Goal: Information Seeking & Learning: Find specific fact

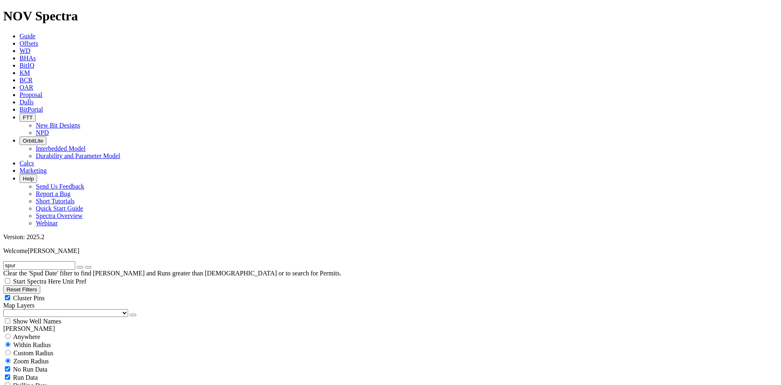
click at [38, 285] on button "Reset Filters" at bounding box center [21, 289] width 37 height 9
type input "[DATE]"
click at [46, 261] on input "text" at bounding box center [39, 265] width 72 height 9
type input "eog"
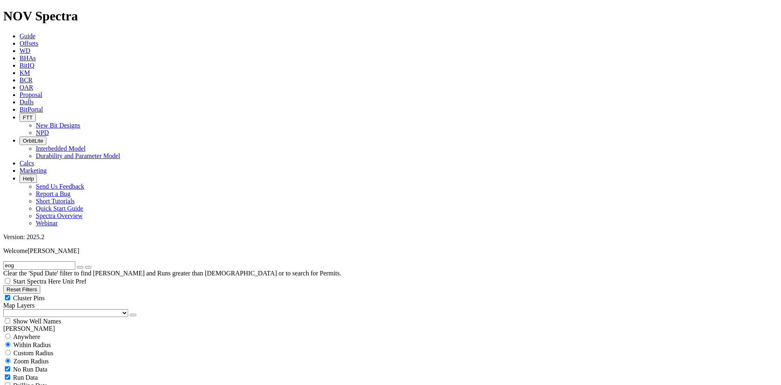
scroll to position [285, 0]
select select "9.875"
checkbox input "false"
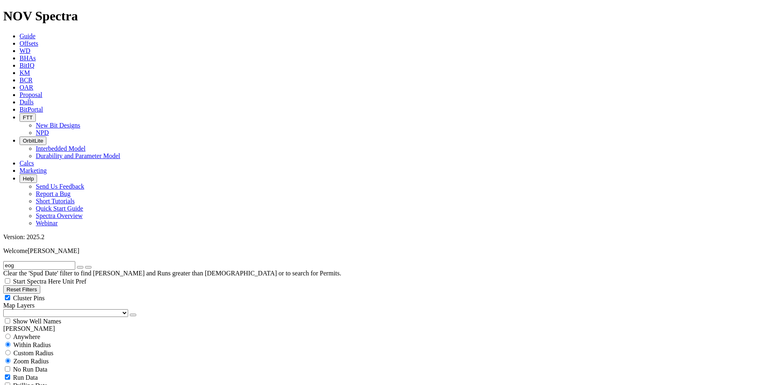
select select "? number:9.875 ?"
